Goal: Transaction & Acquisition: Purchase product/service

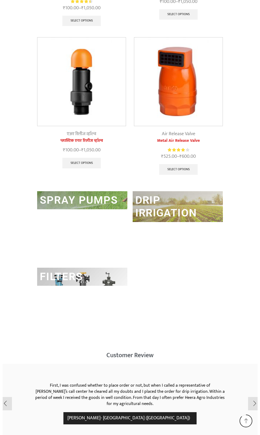
scroll to position [1250, 0]
click at [191, 206] on link "DRIP IRRIGATION" at bounding box center [166, 206] width 61 height 25
click at [185, 206] on link "DRIP IRRIGATION" at bounding box center [166, 206] width 61 height 25
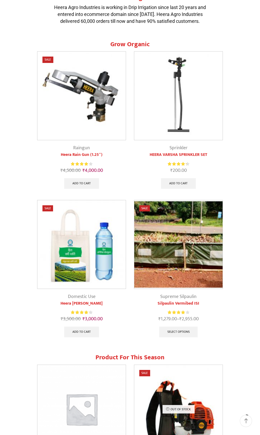
scroll to position [0, 0]
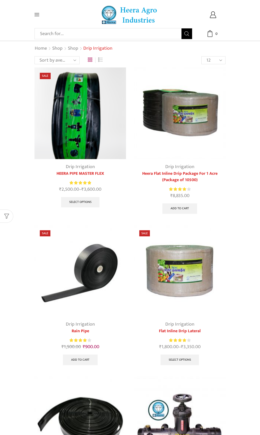
click at [198, 133] on img at bounding box center [180, 113] width 92 height 92
click at [184, 119] on img at bounding box center [180, 113] width 92 height 92
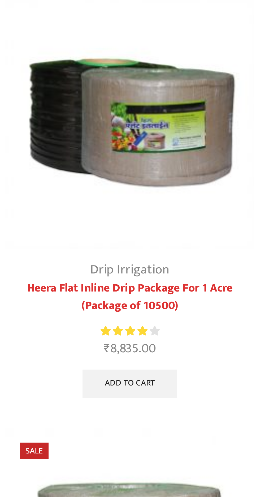
click at [193, 171] on link "Heera Flat Inline Drip Package For 1 Acre (Package of 10500)" at bounding box center [180, 177] width 92 height 13
click at [195, 120] on img at bounding box center [180, 113] width 92 height 92
